Goal: Communication & Community: Share content

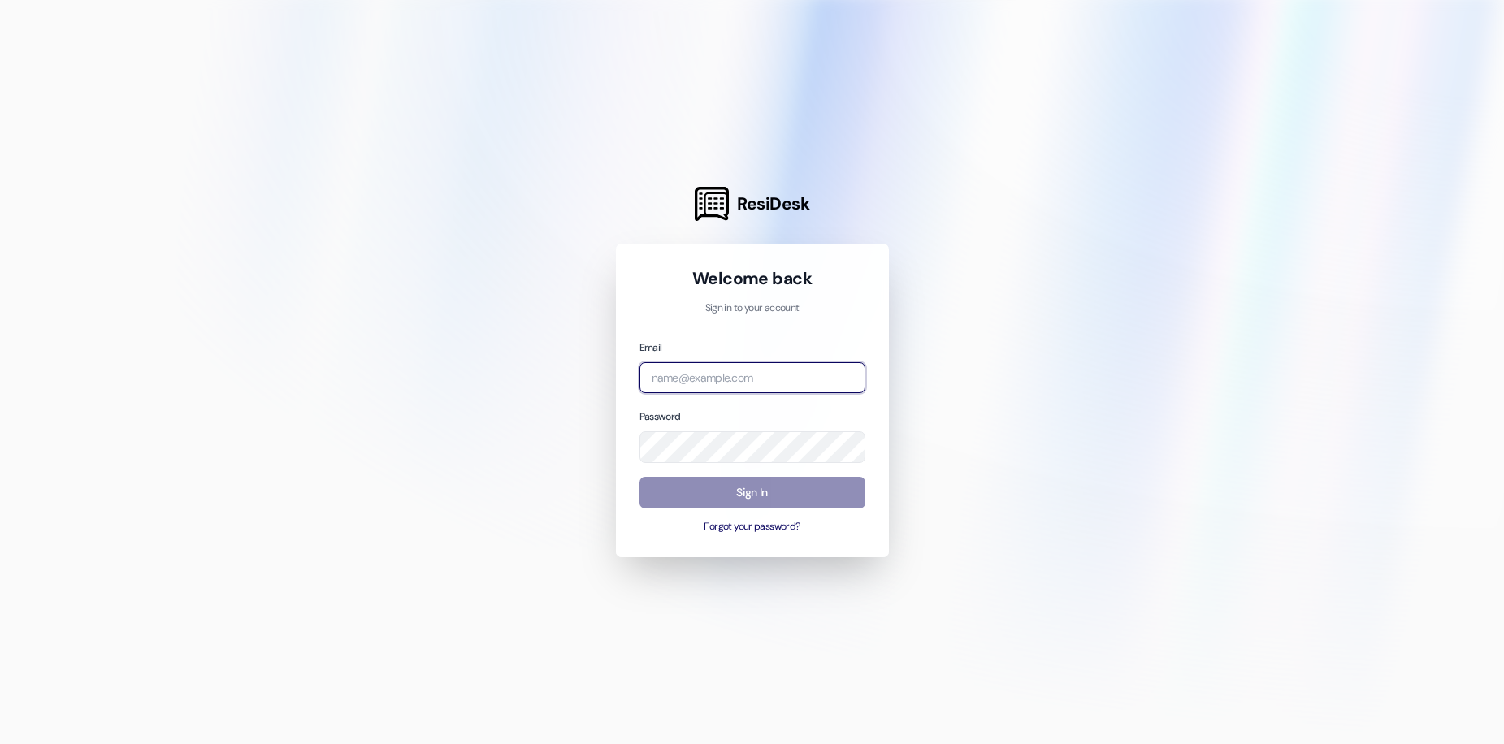
type input "[EMAIL_ADDRESS][DOMAIN_NAME]"
click at [670, 488] on button "Sign In" at bounding box center [753, 493] width 226 height 32
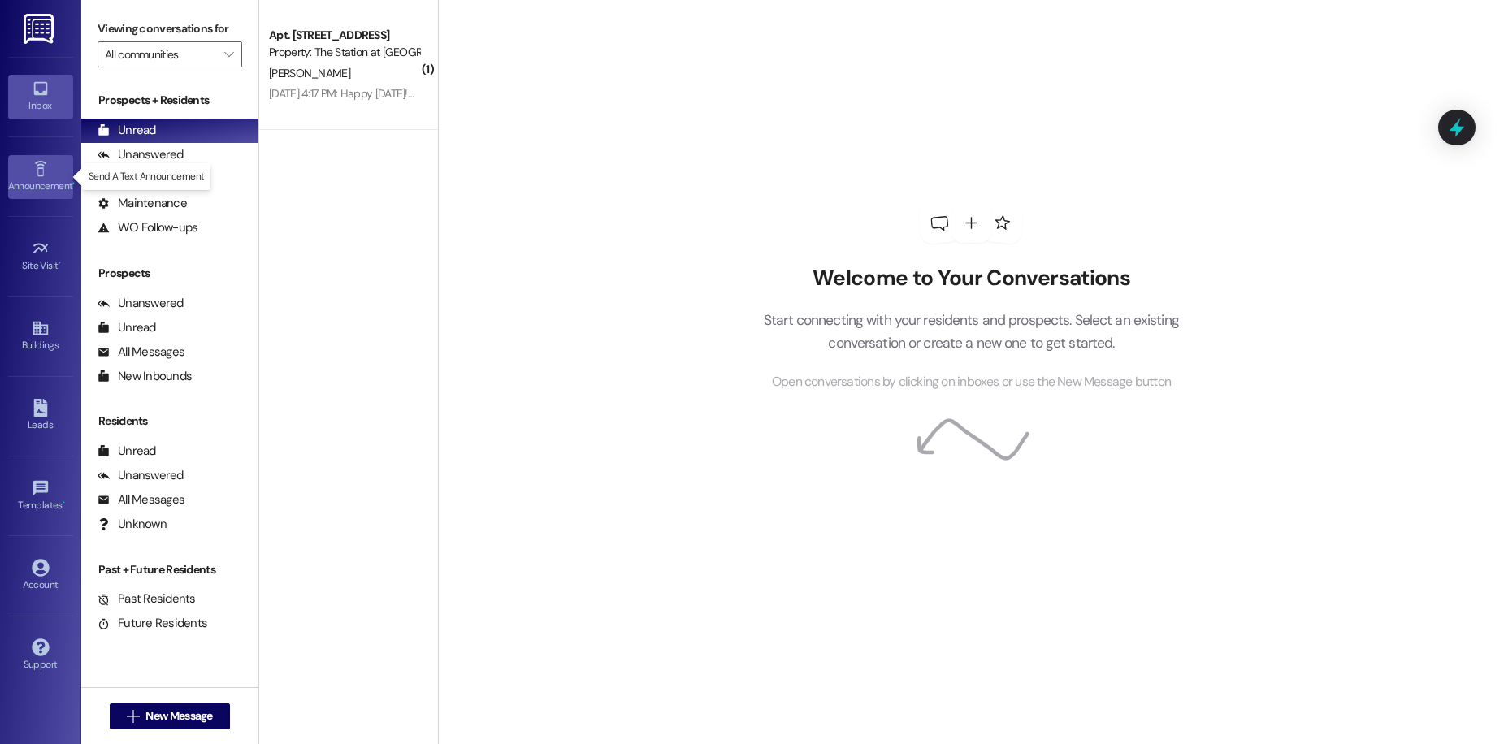
click at [48, 184] on div "Announcement •" at bounding box center [40, 186] width 81 height 16
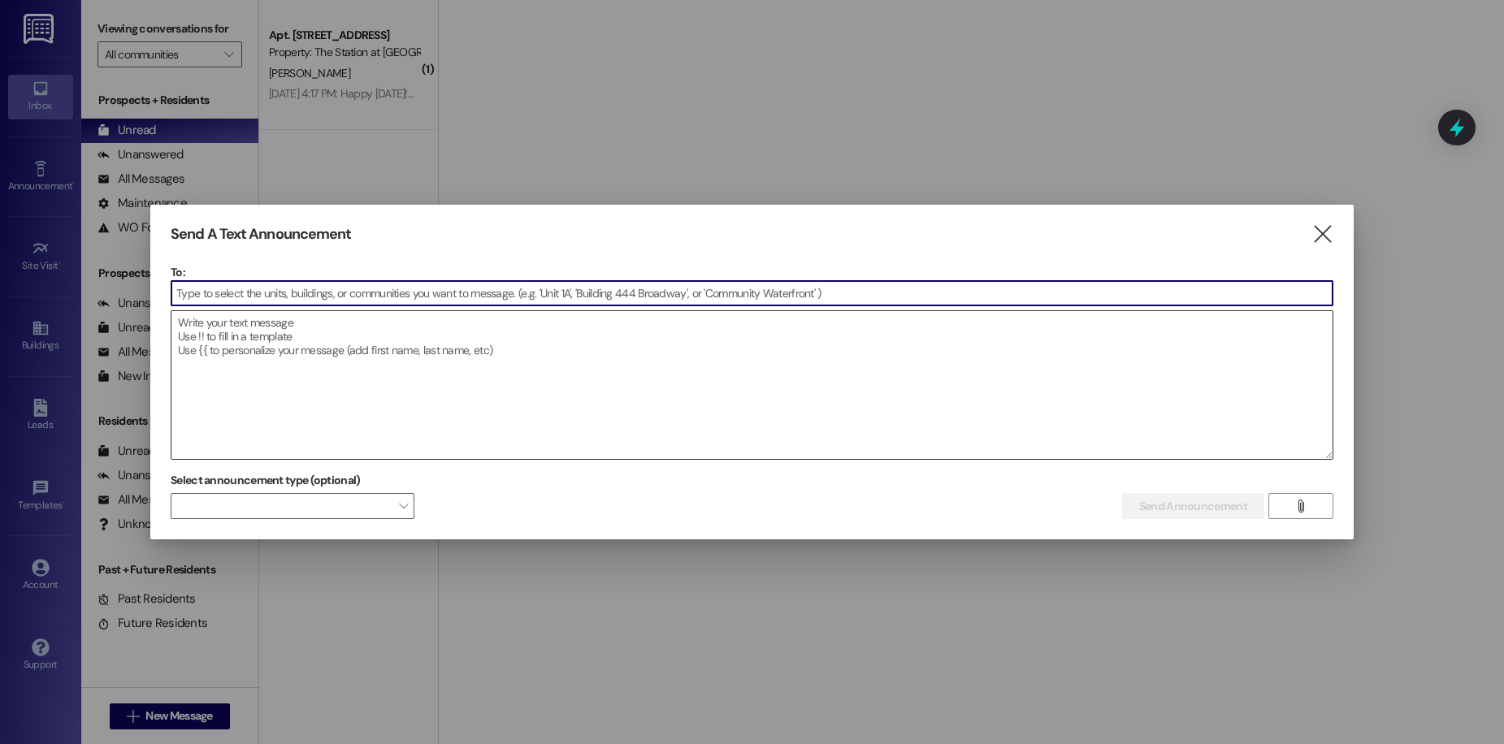
click at [579, 345] on textarea at bounding box center [751, 385] width 1161 height 148
click at [355, 340] on textarea at bounding box center [751, 385] width 1161 height 148
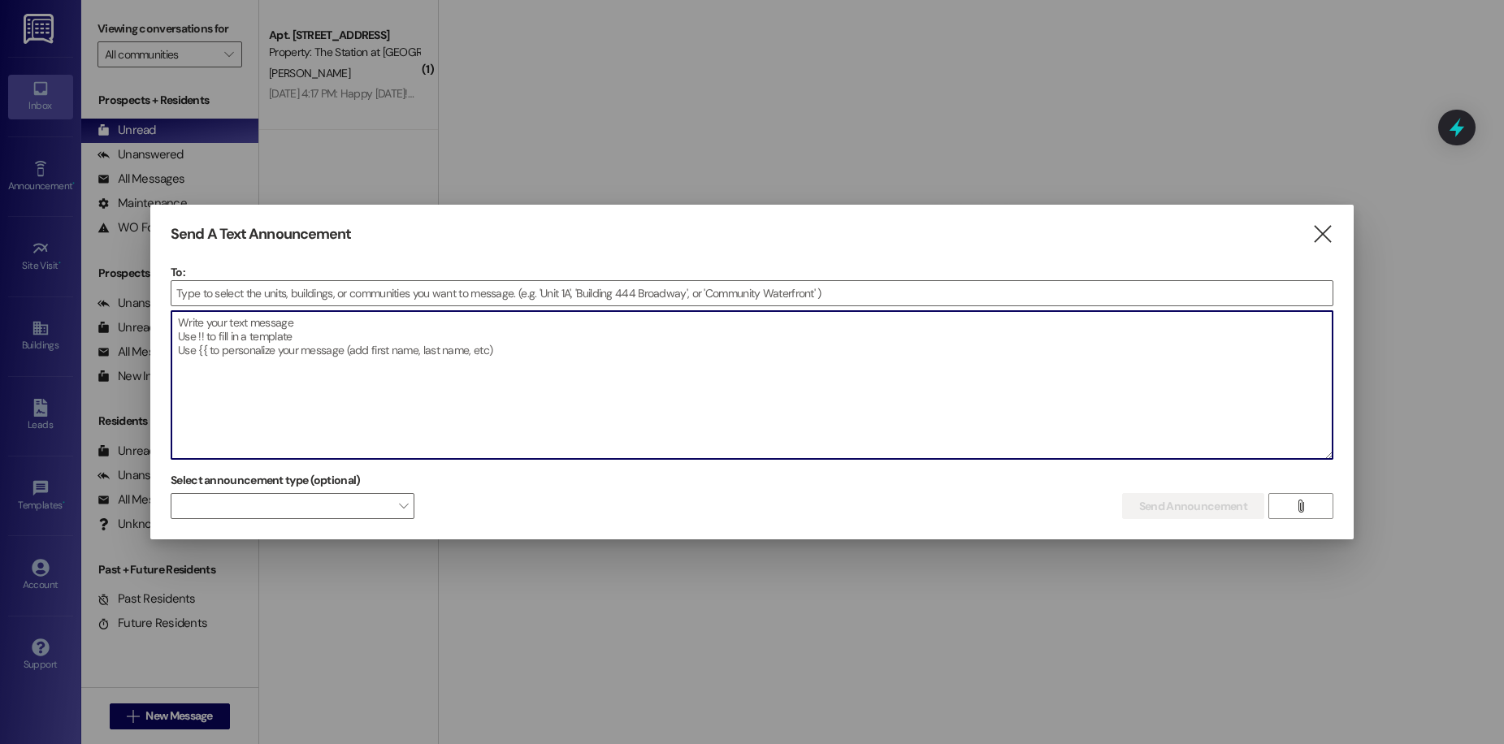
paste textarea "🏈 Hello Residents! Football season is here! 🎉 Stop by the office and snap a pho…"
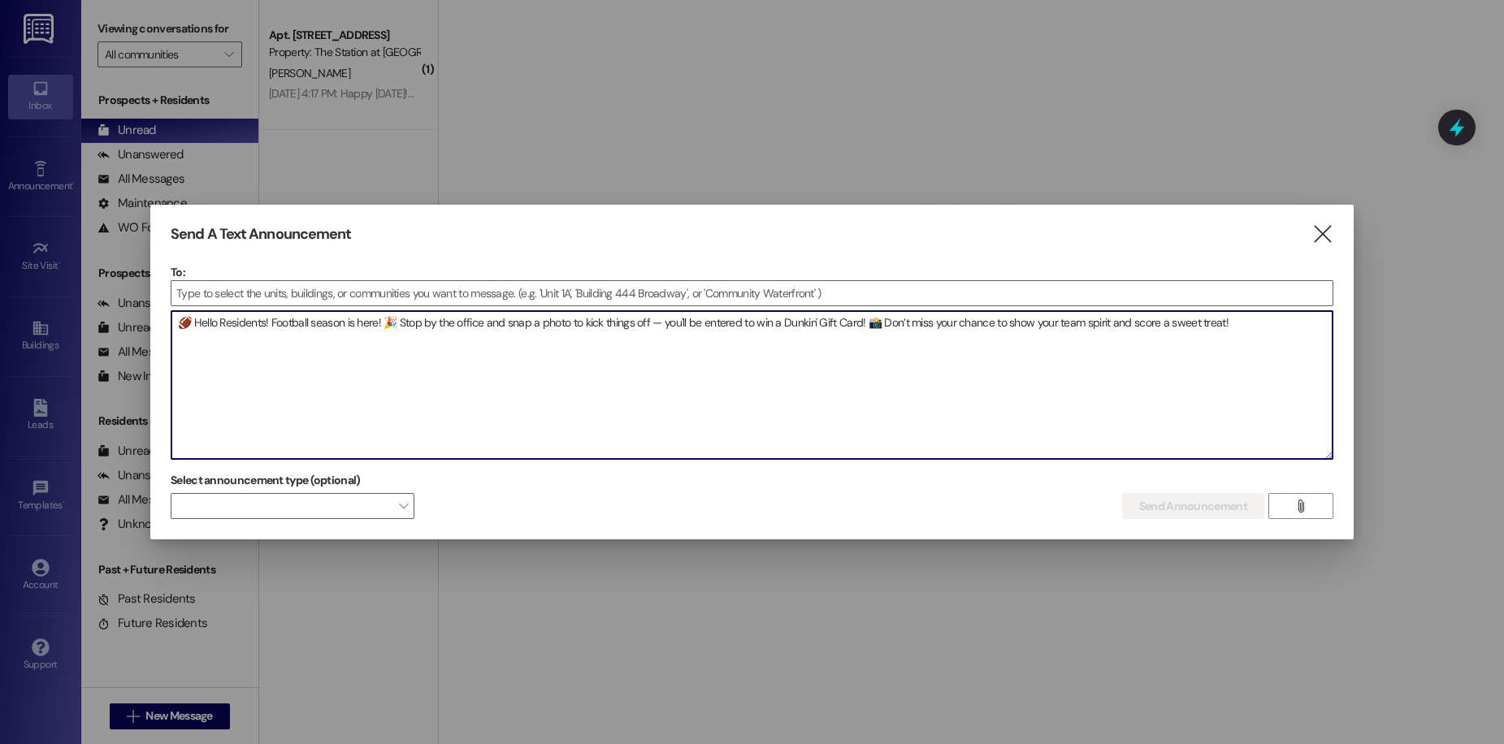
click at [386, 322] on textarea "🏈 Hello Residents! Football season is here! 🎉 Stop by the office and snap a pho…" at bounding box center [751, 385] width 1161 height 148
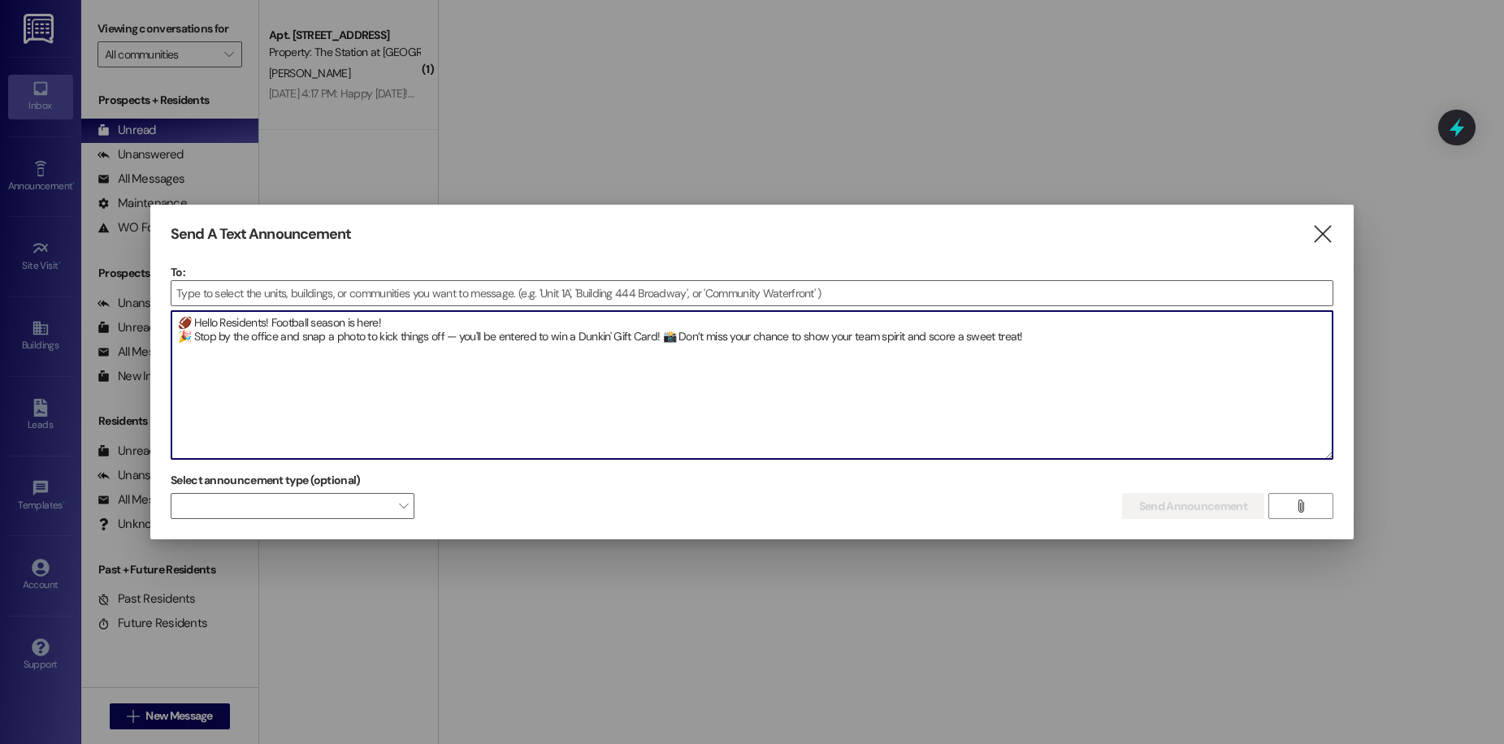
click at [662, 335] on textarea "🏈 Hello Residents! Football season is here! 🎉 Stop by the office and snap a pho…" at bounding box center [751, 385] width 1161 height 148
drag, startPoint x: 538, startPoint y: 349, endPoint x: 427, endPoint y: 350, distance: 110.5
click at [427, 350] on textarea "🏈 Hello Residents! Football season is here! 🎉 Stop by the office and snap a pho…" at bounding box center [751, 385] width 1161 height 148
type textarea "🏈 Hello Residents! Football season is here! 🎉 Stop by the office and snap a pho…"
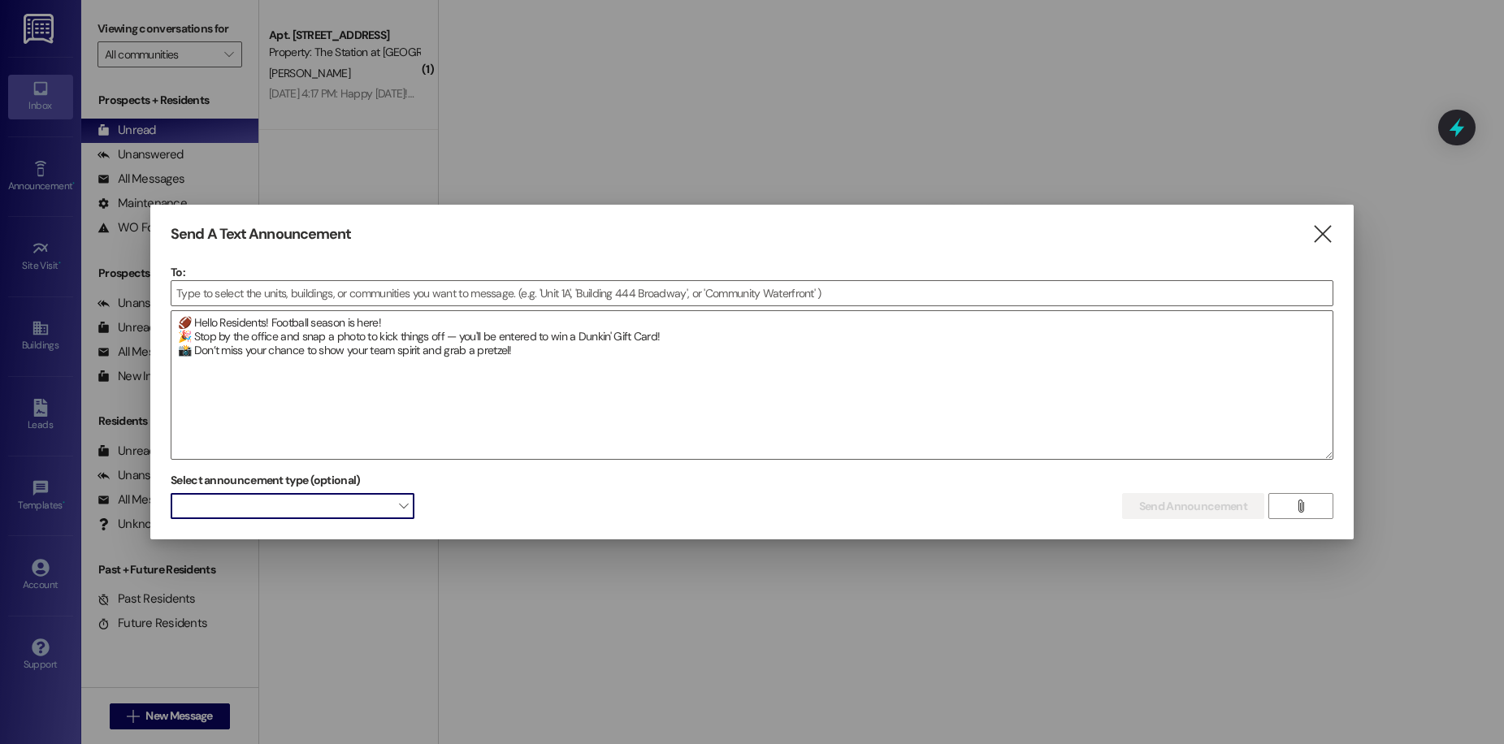
click at [373, 505] on span at bounding box center [293, 506] width 244 height 26
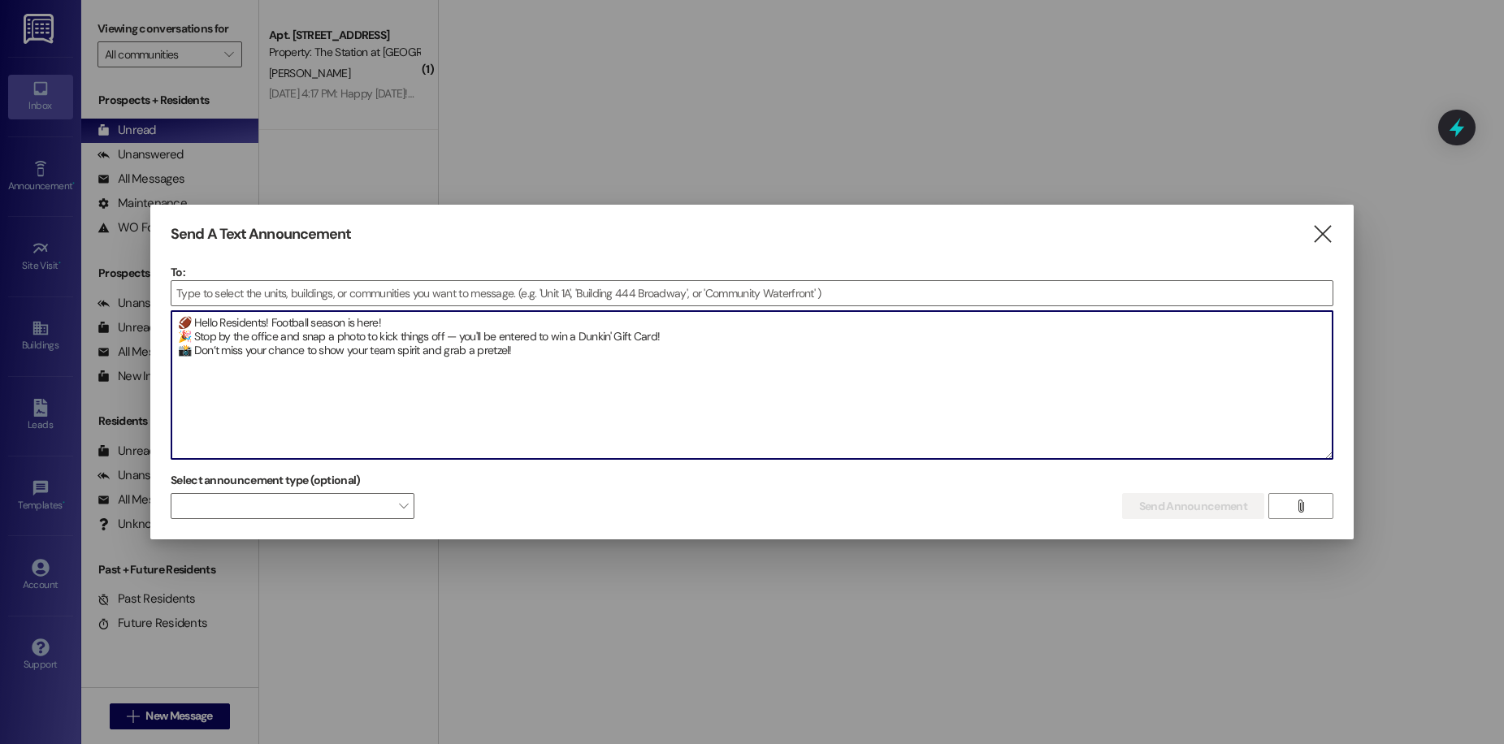
click at [336, 423] on textarea "🏈 Hello Residents! Football season is here! 🎉 Stop by the office and snap a pho…" at bounding box center [751, 385] width 1161 height 148
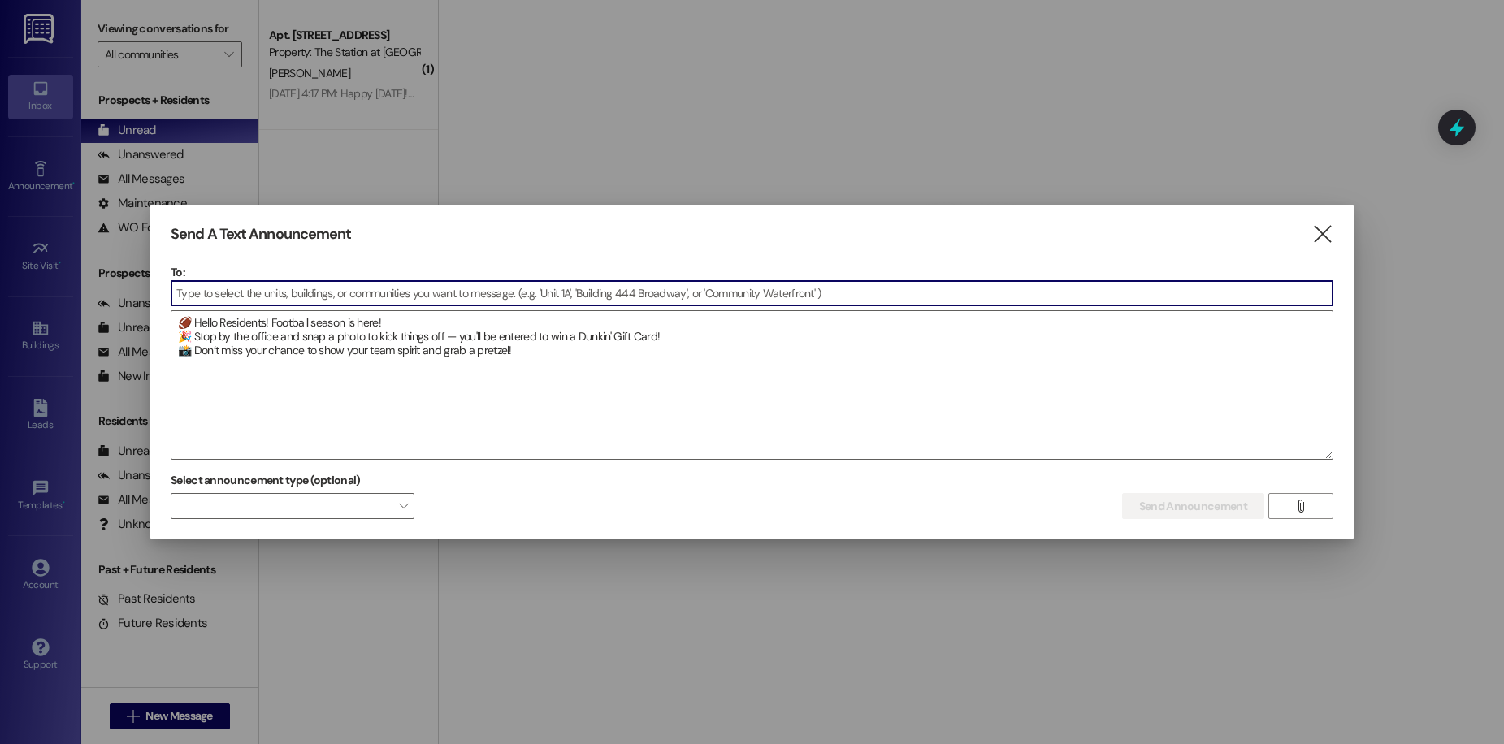
click at [368, 297] on input at bounding box center [751, 293] width 1161 height 24
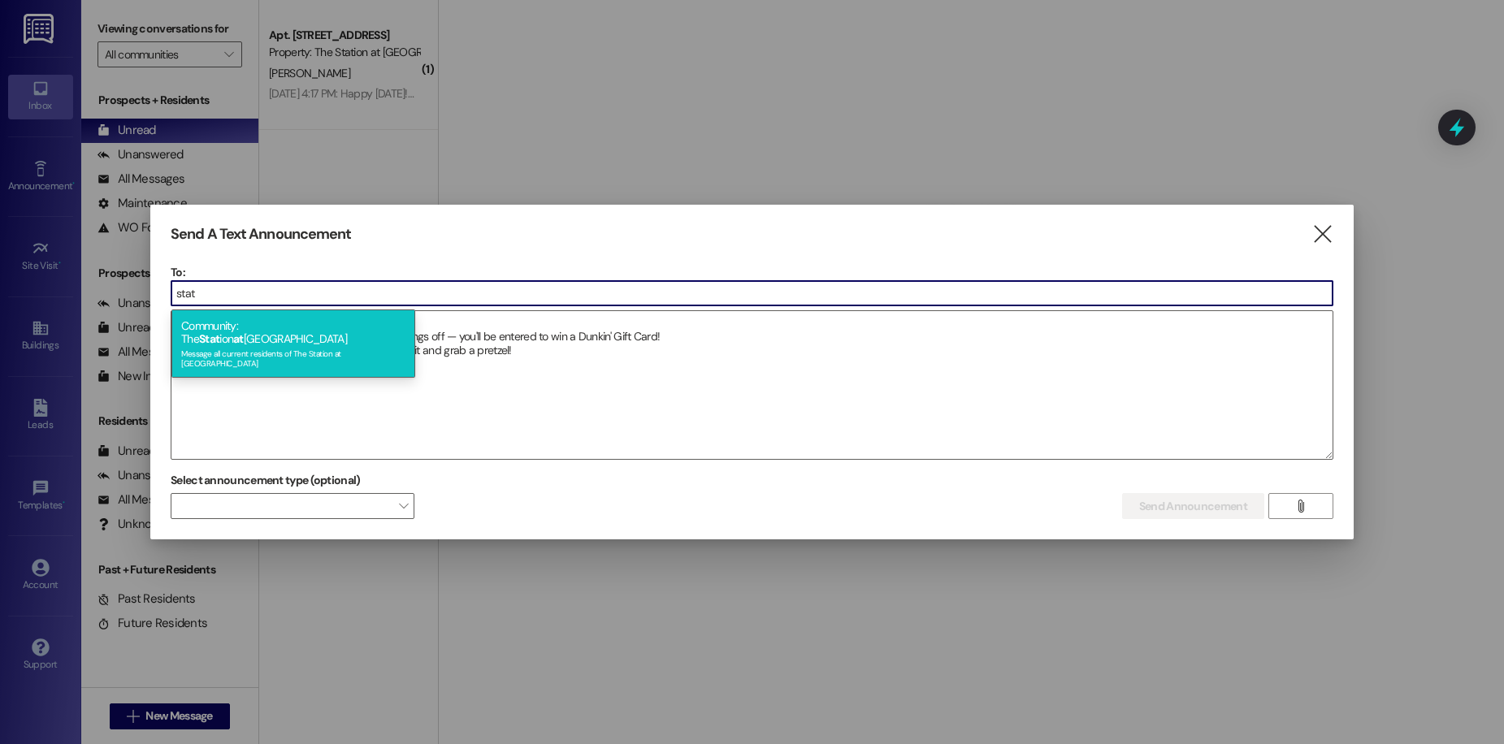
type input "stat"
click at [346, 319] on div "Community: The Stat ion at [GEOGRAPHIC_DATA] Message all current residents of […" at bounding box center [293, 344] width 244 height 68
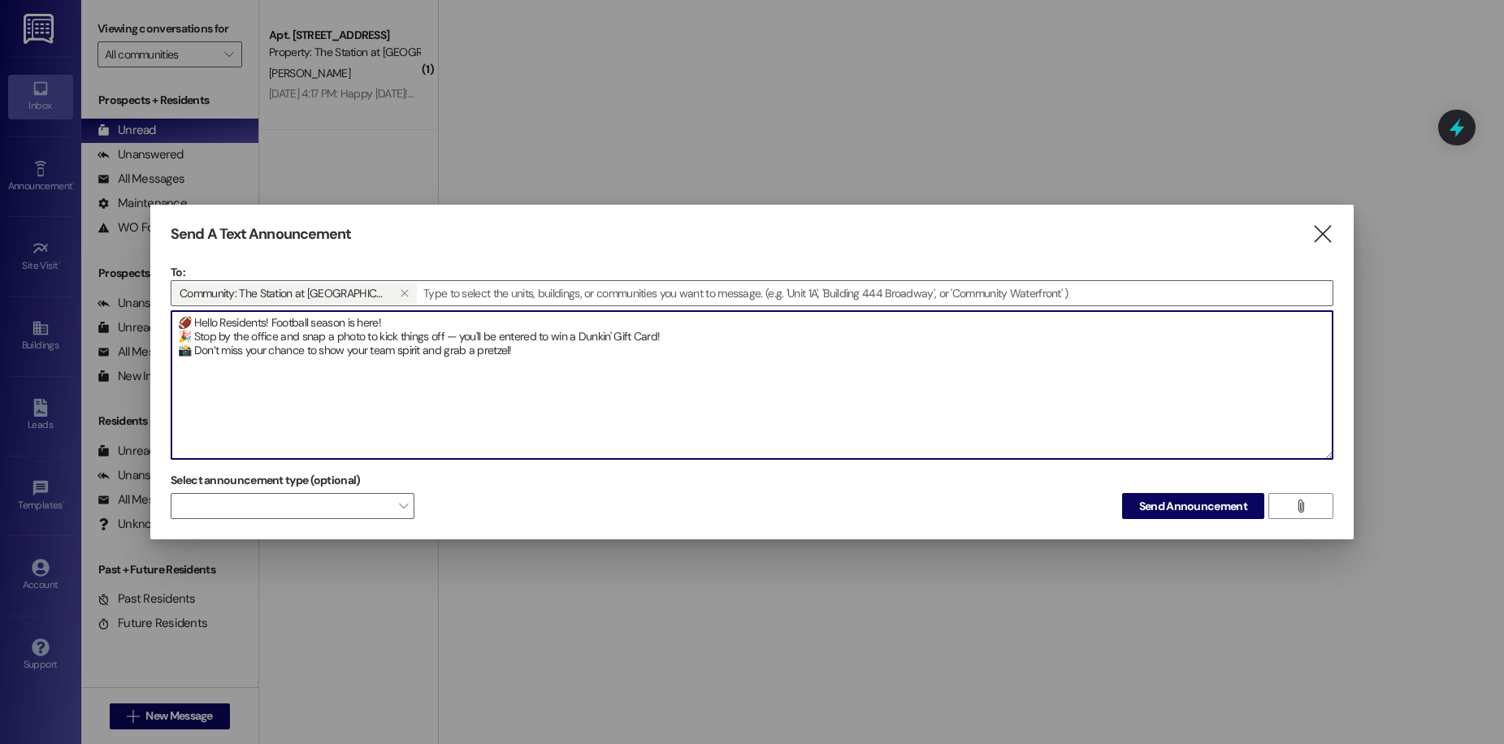
drag, startPoint x: 524, startPoint y: 358, endPoint x: 171, endPoint y: 328, distance: 353.9
click at [171, 328] on textarea "🏈 Hello Residents! Football season is here! 🎉 Stop by the office and snap a pho…" at bounding box center [751, 385] width 1161 height 148
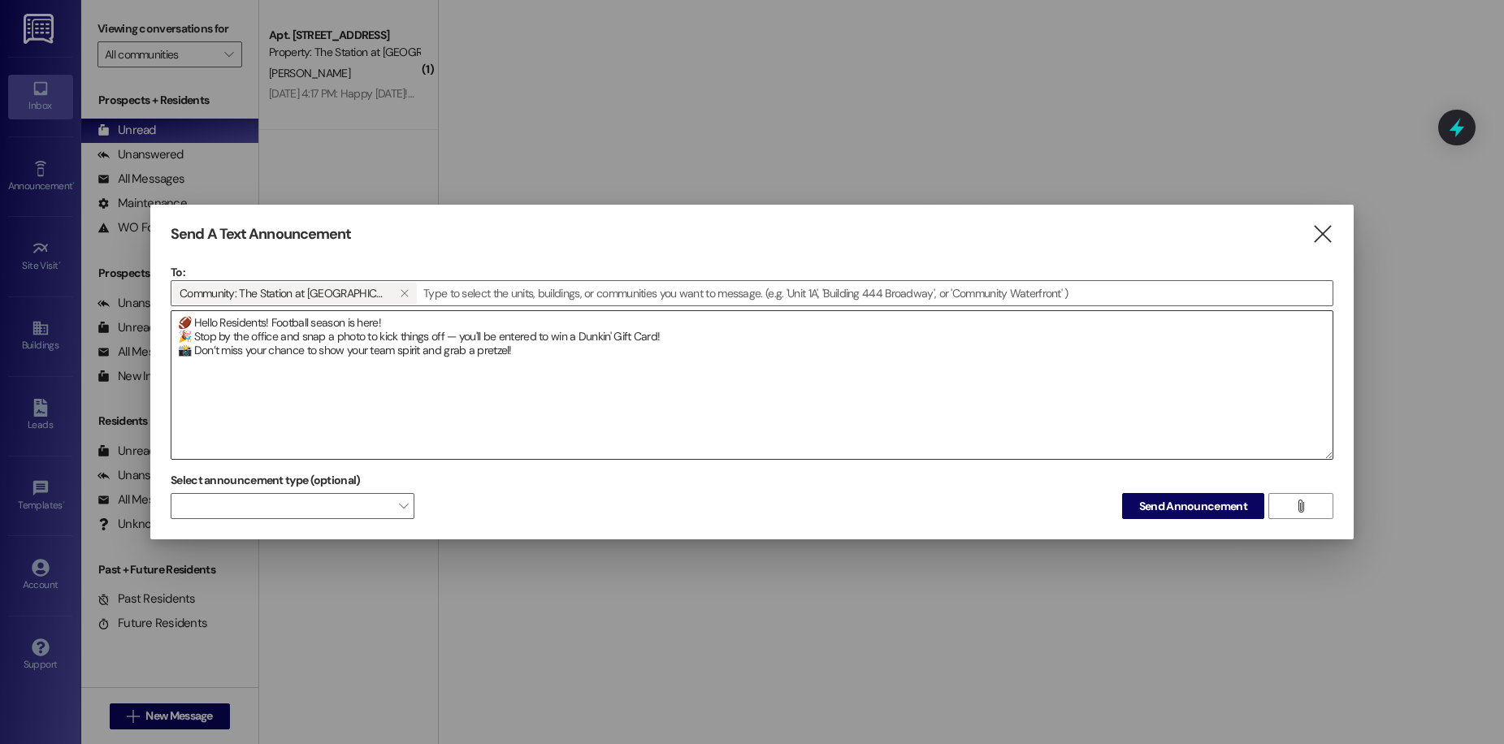
click at [554, 374] on textarea "🏈 Hello Residents! Football season is here! 🎉 Stop by the office and snap a pho…" at bounding box center [751, 385] width 1161 height 148
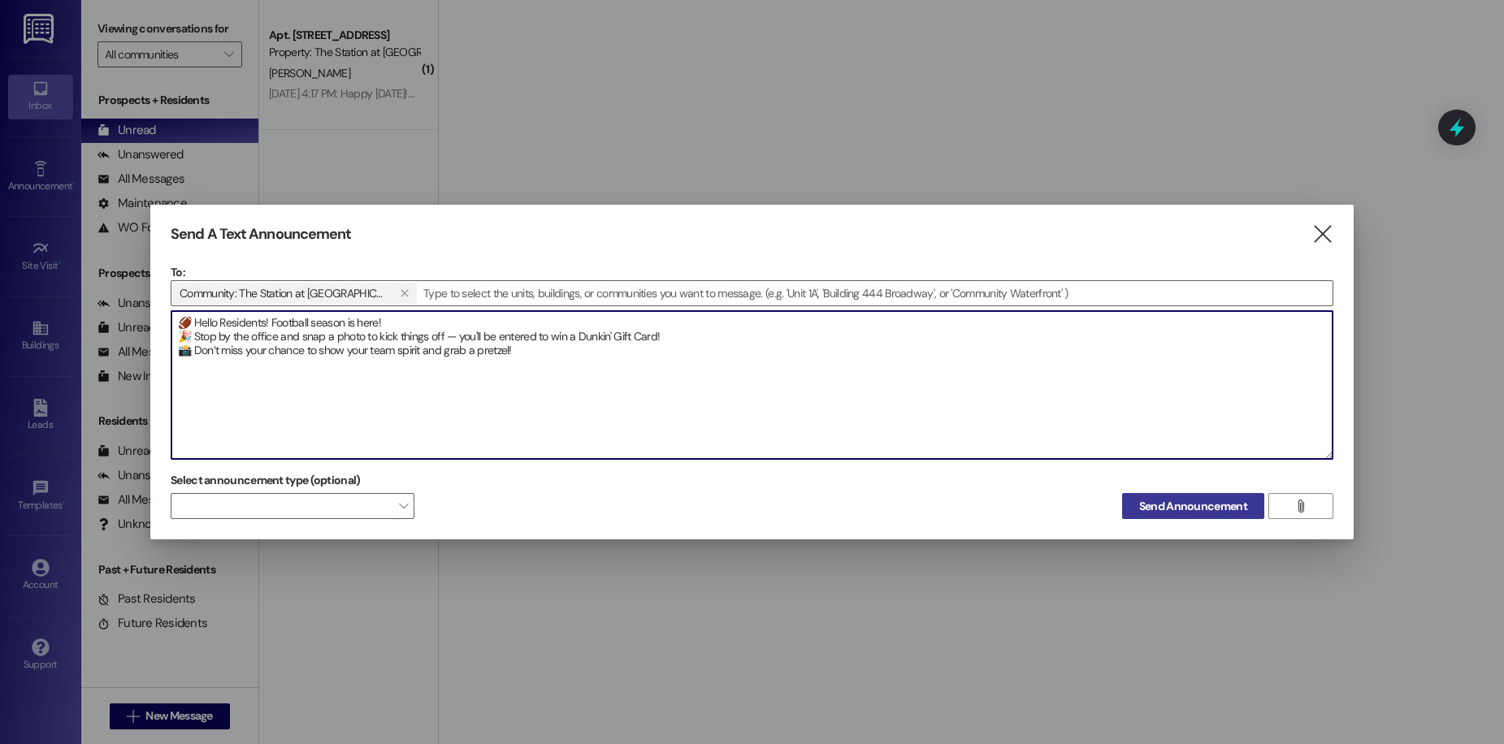
click at [1208, 509] on span "Send Announcement" at bounding box center [1193, 506] width 108 height 17
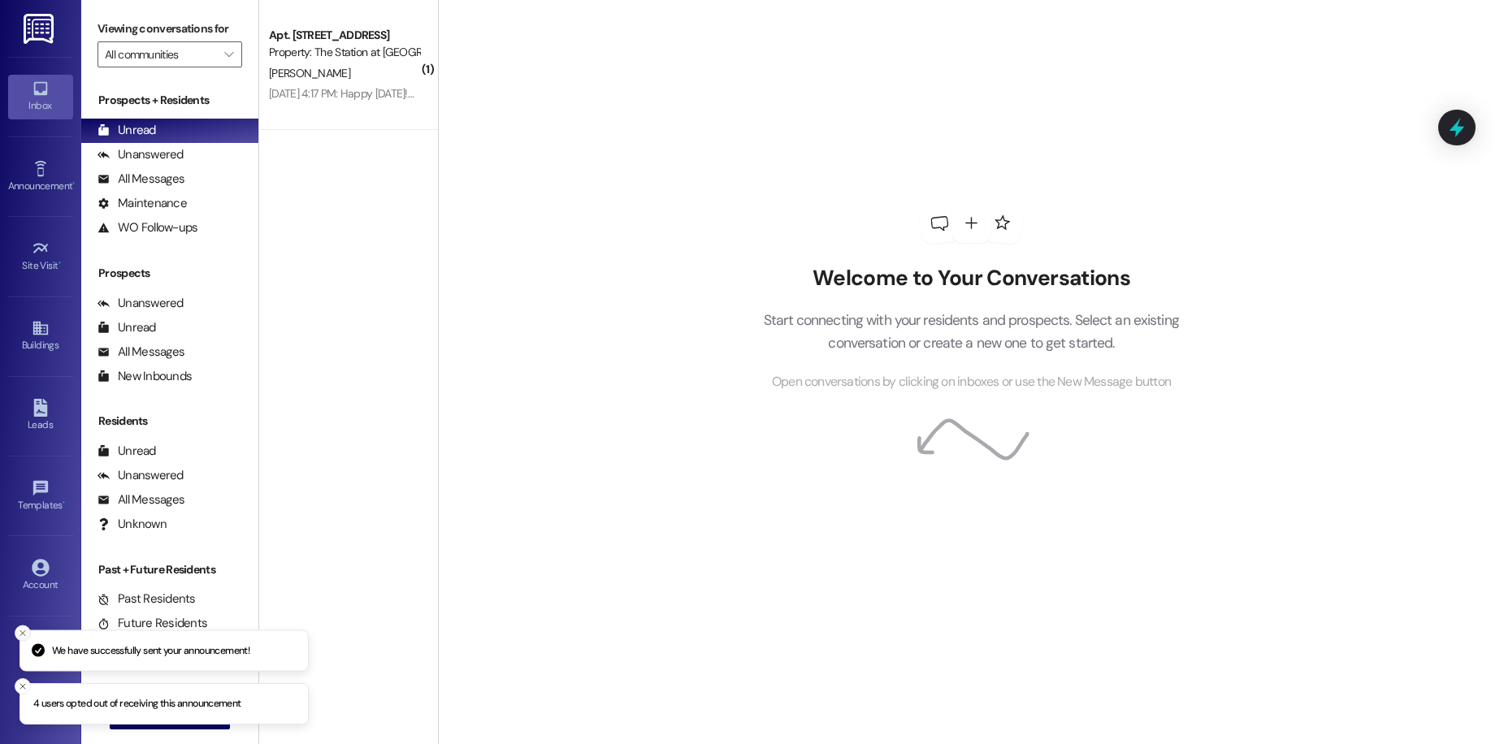
click at [21, 633] on icon "Close toast" at bounding box center [23, 633] width 10 height 10
click at [24, 687] on line "Close toast" at bounding box center [22, 686] width 5 height 5
